Goal: Transaction & Acquisition: Purchase product/service

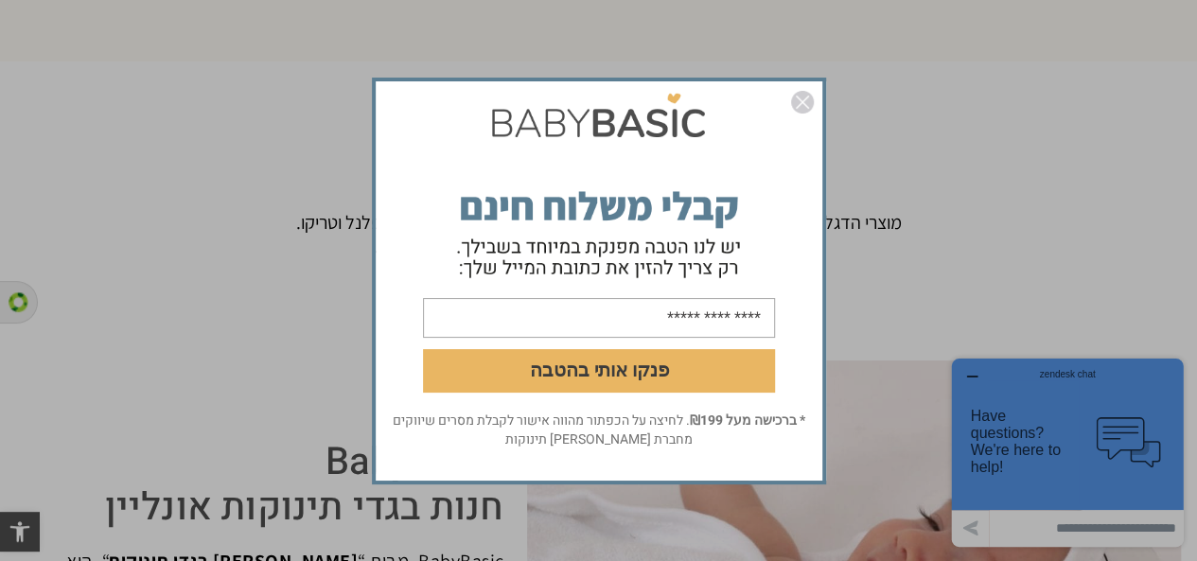
click at [806, 107] on img "סגור" at bounding box center [802, 102] width 23 height 23
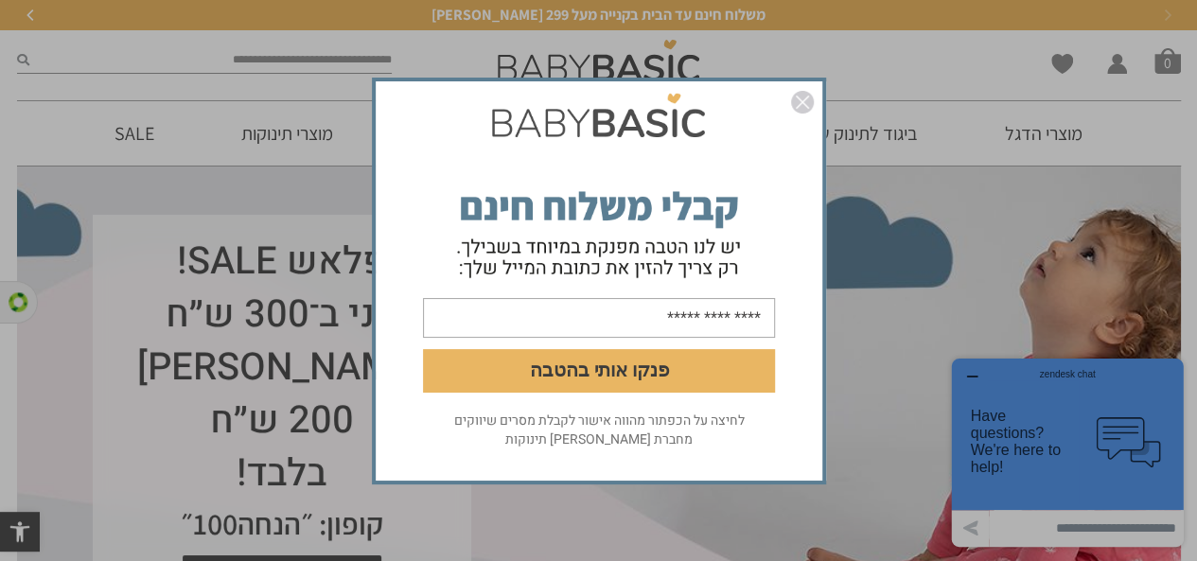
click at [136, 139] on div "פנקו אותי בהטבה לחיצה על הכפתור מהווה אישור לקבלת מסרים שיווקים מחברת [PERSON_N…" at bounding box center [598, 280] width 1197 height 561
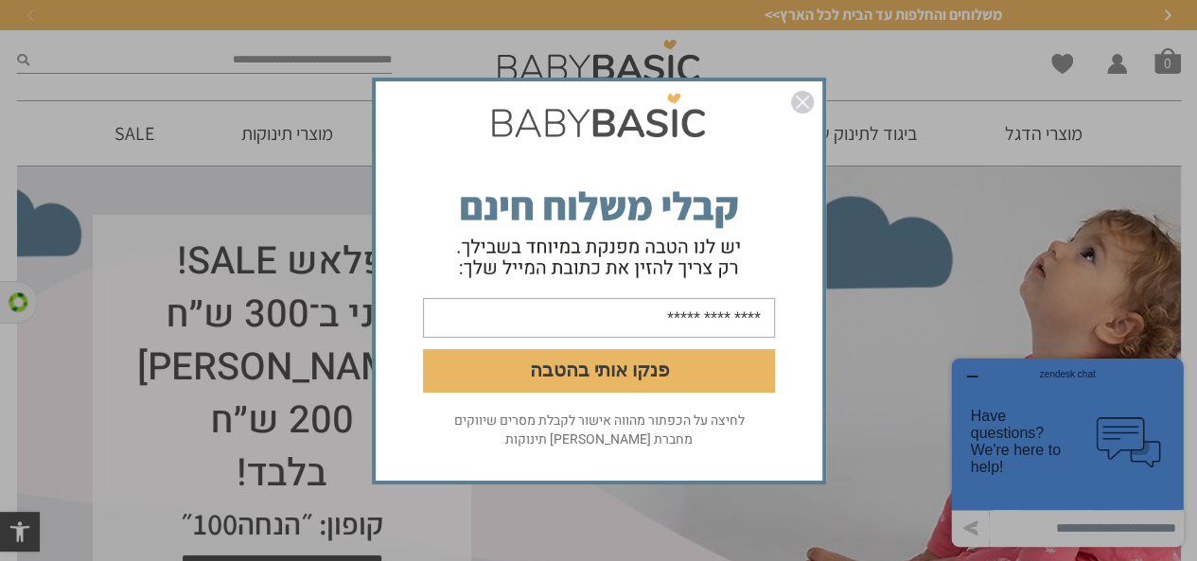
click at [136, 139] on div "פנקו אותי בהטבה לחיצה על הכפתור מהווה אישור לקבלת מסרים שיווקים מחברת [PERSON_N…" at bounding box center [598, 280] width 1197 height 561
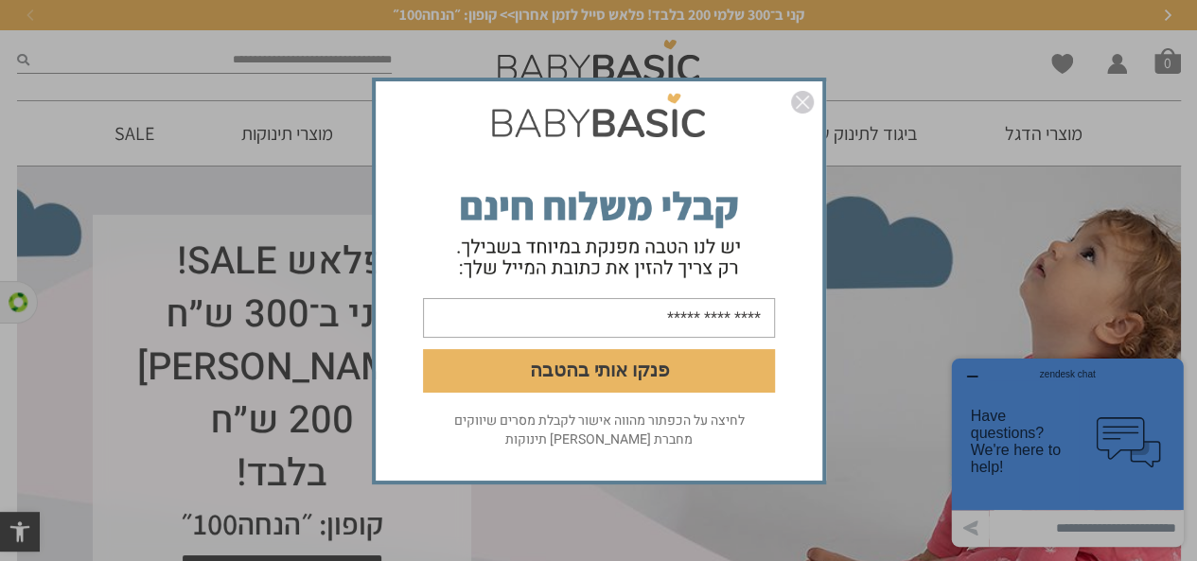
click at [135, 124] on div "פנקו אותי בהטבה לחיצה על הכפתור מהווה אישור לקבלת מסרים שיווקים מחברת [PERSON_N…" at bounding box center [598, 280] width 1197 height 561
click at [806, 103] on img "סגור" at bounding box center [802, 102] width 23 height 23
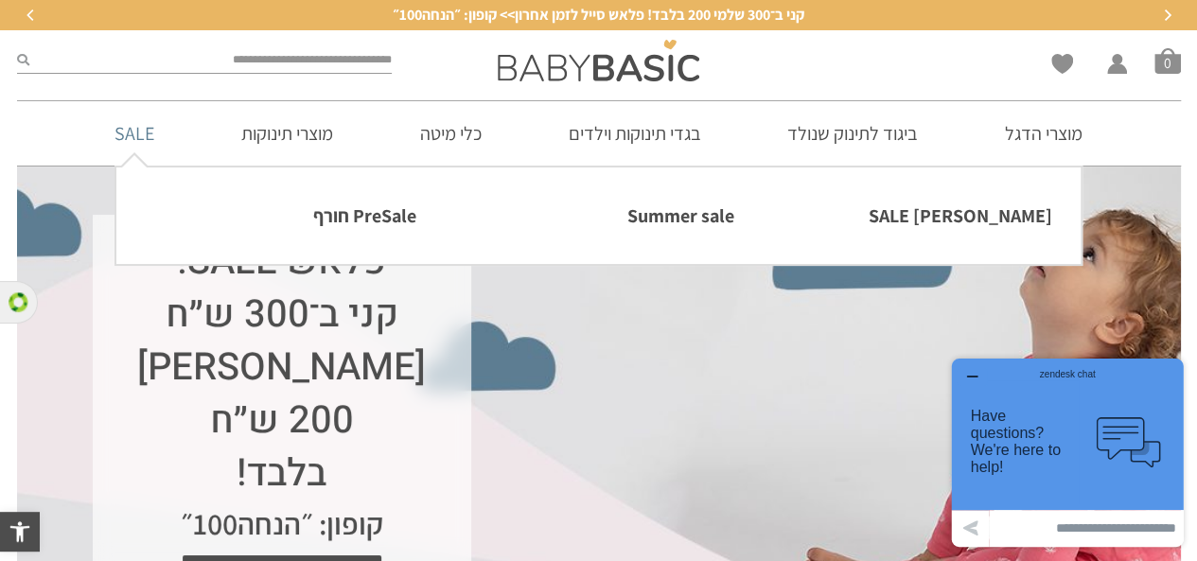
click at [138, 139] on link "SALE" at bounding box center [134, 133] width 97 height 64
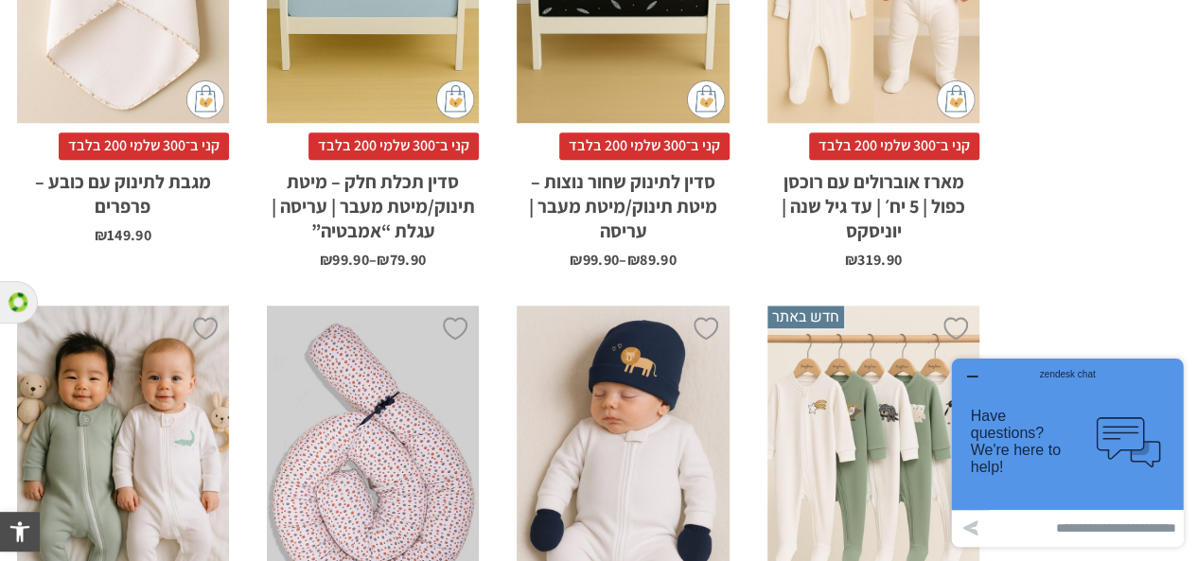
scroll to position [1163, 0]
